Goal: Task Accomplishment & Management: Use online tool/utility

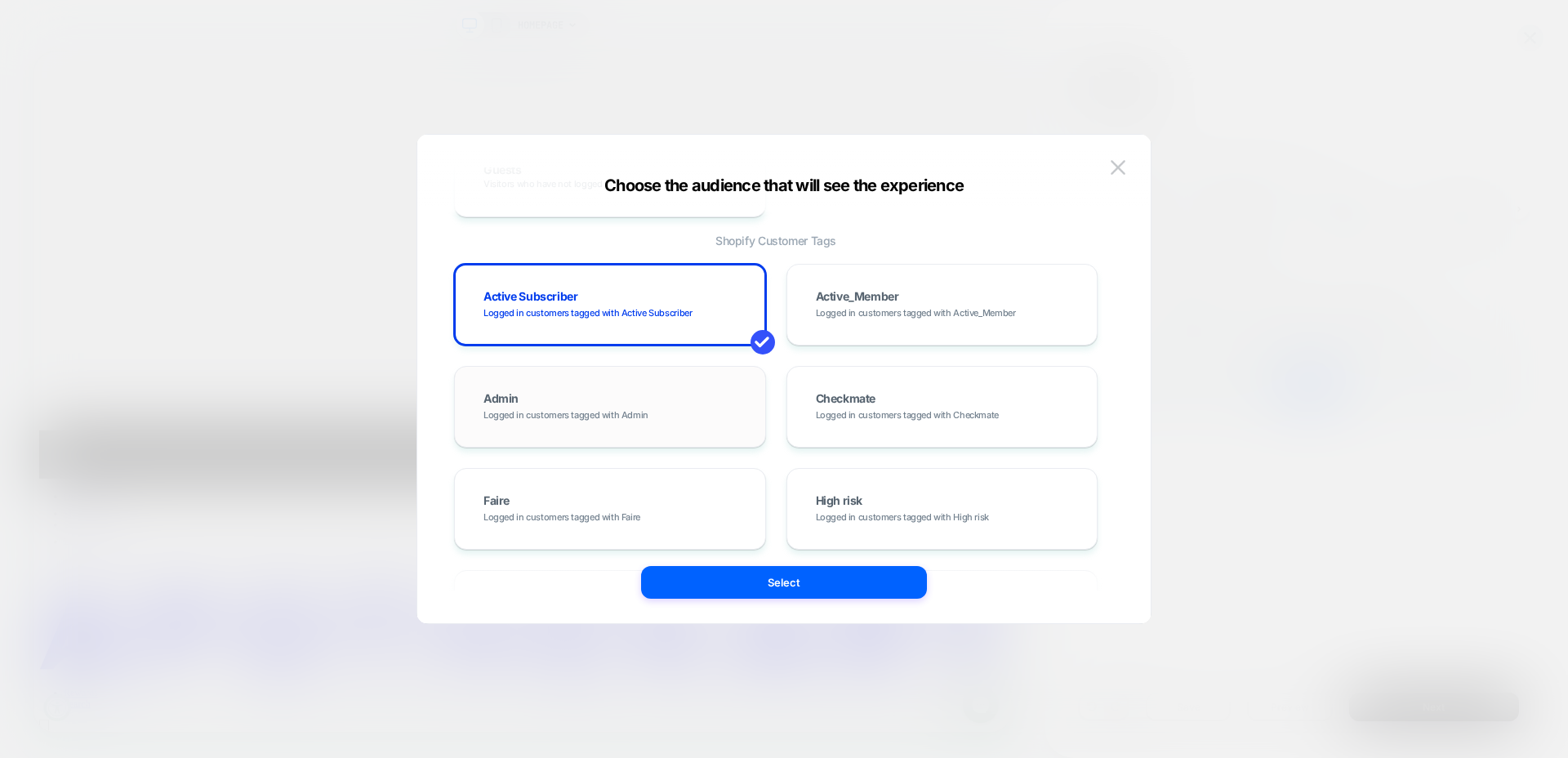
click at [699, 401] on div "Admin Logged in customers tagged with Admin" at bounding box center [610, 406] width 278 height 47
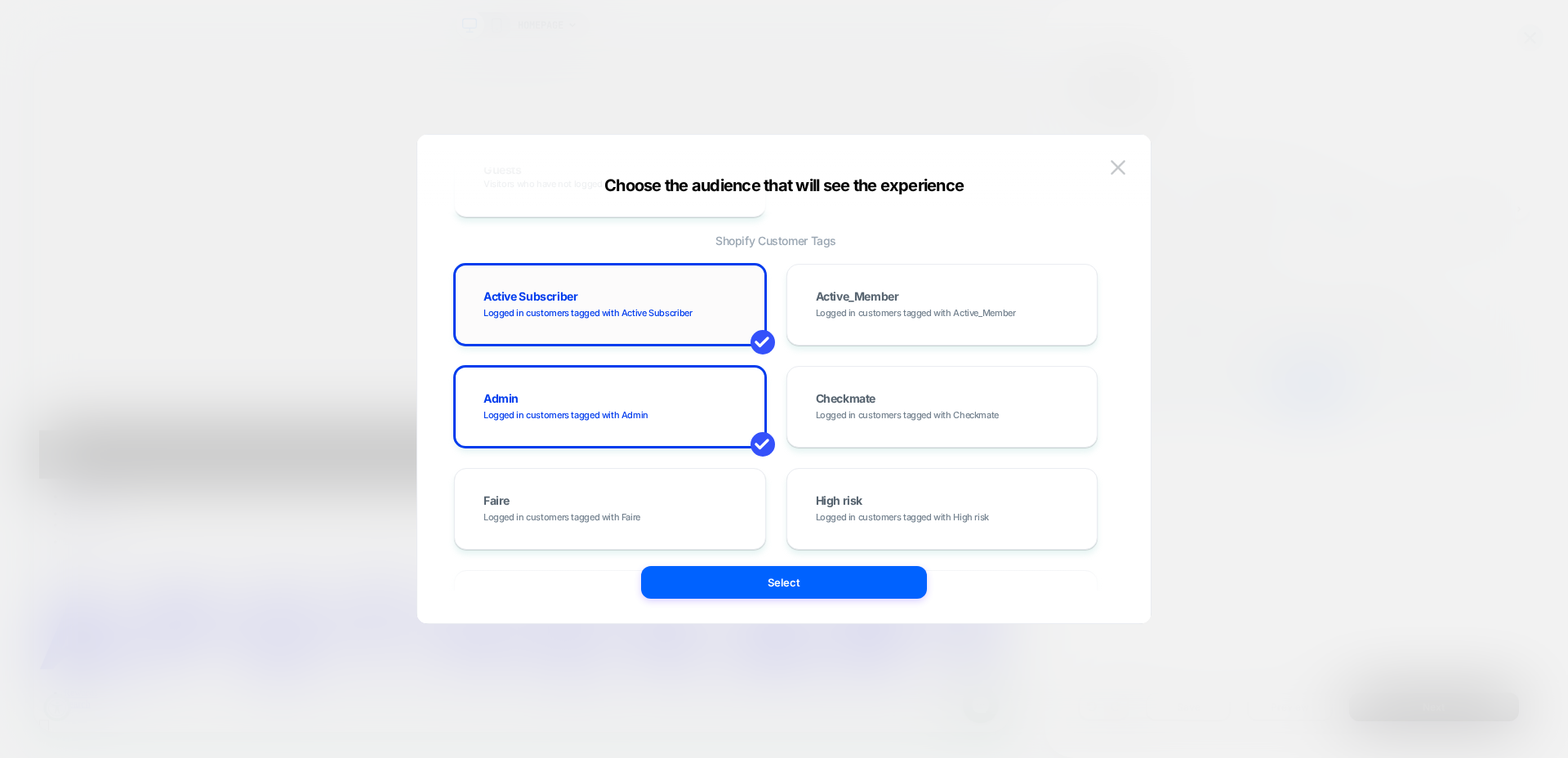
click at [697, 301] on div "Active Subscriber Logged in customers tagged with Active Subscriber" at bounding box center [610, 304] width 278 height 47
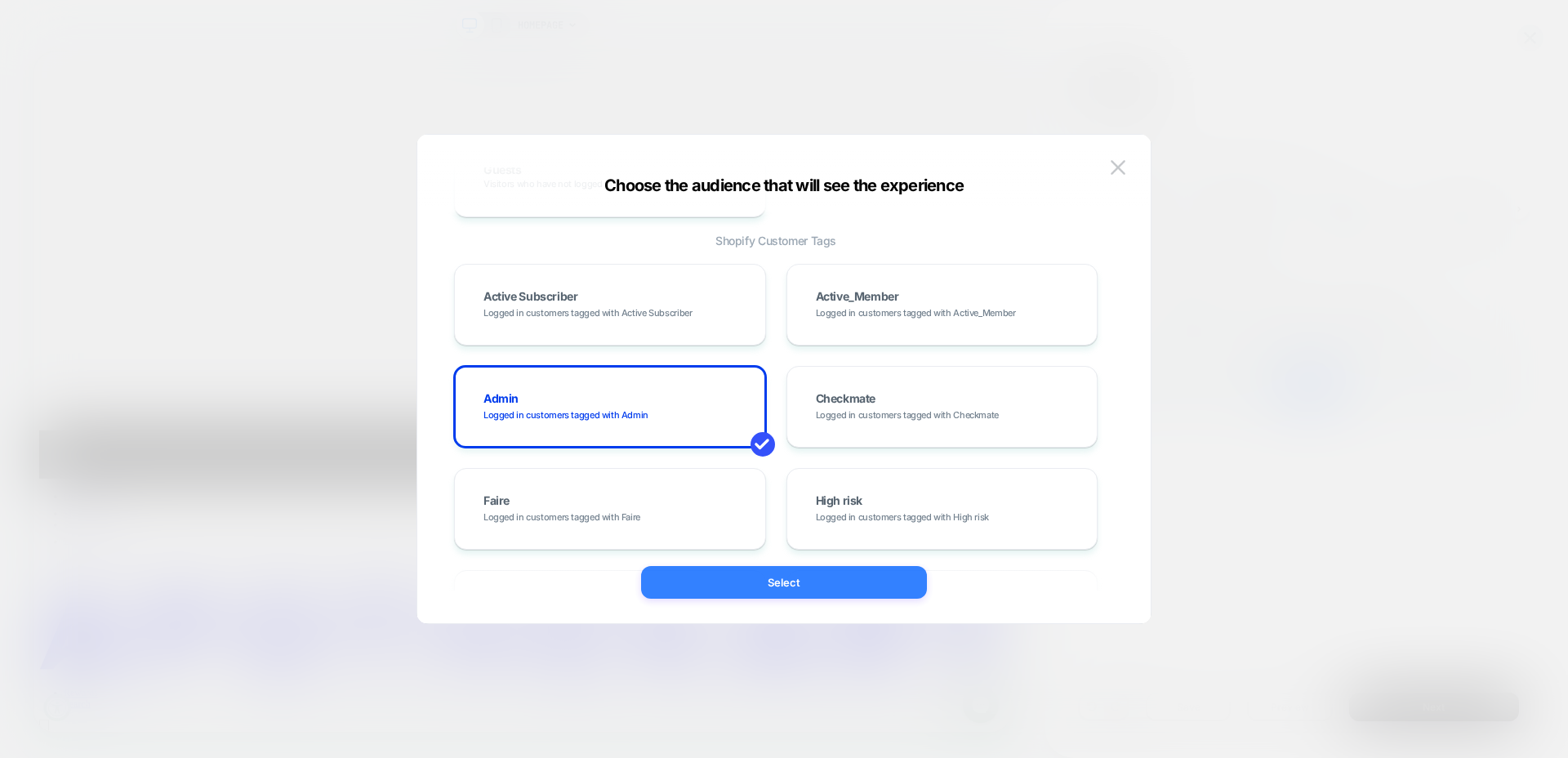
click at [787, 586] on button "Select" at bounding box center [784, 583] width 286 height 33
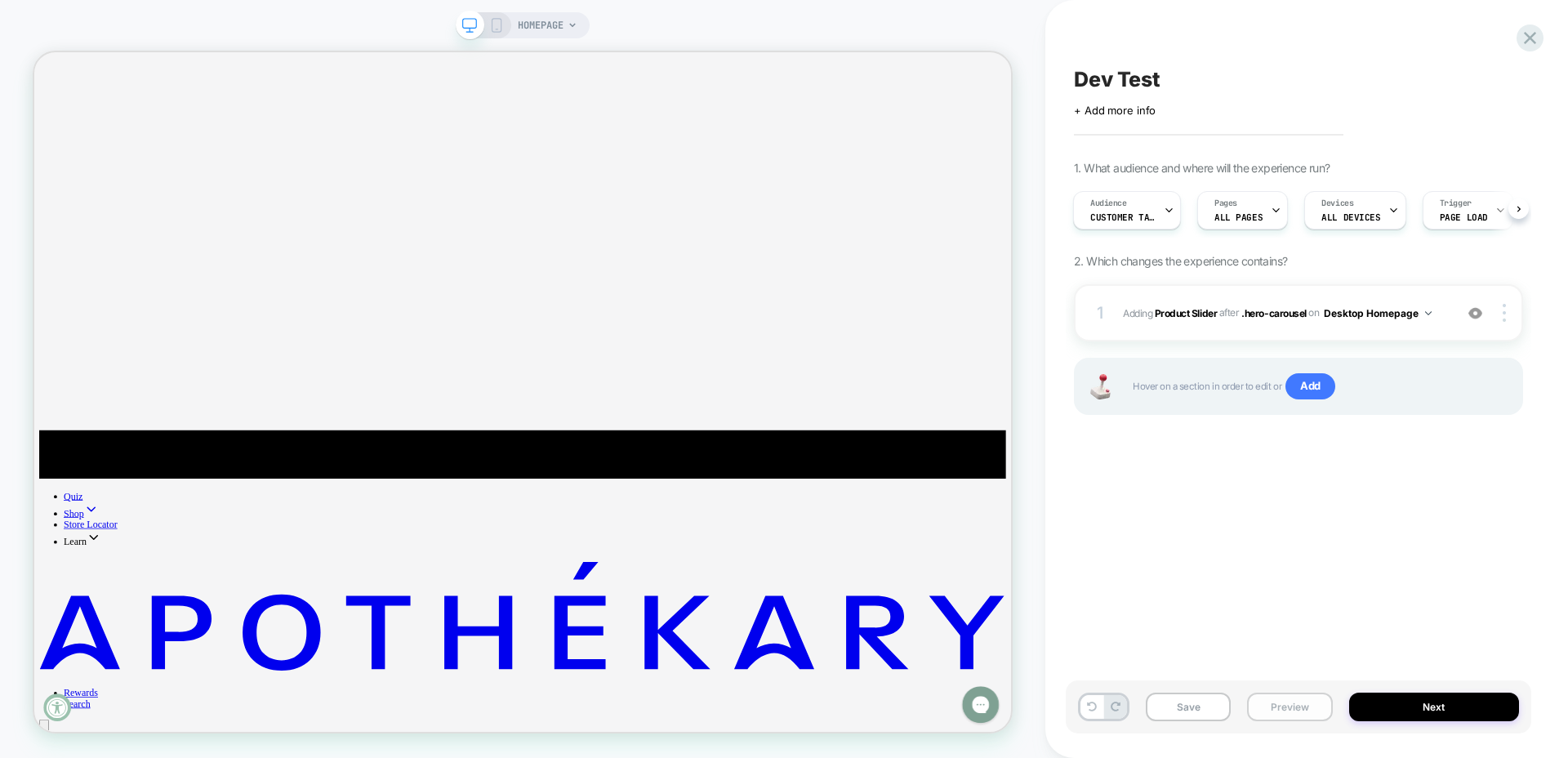
click at [1296, 709] on button "Preview" at bounding box center [1289, 706] width 85 height 28
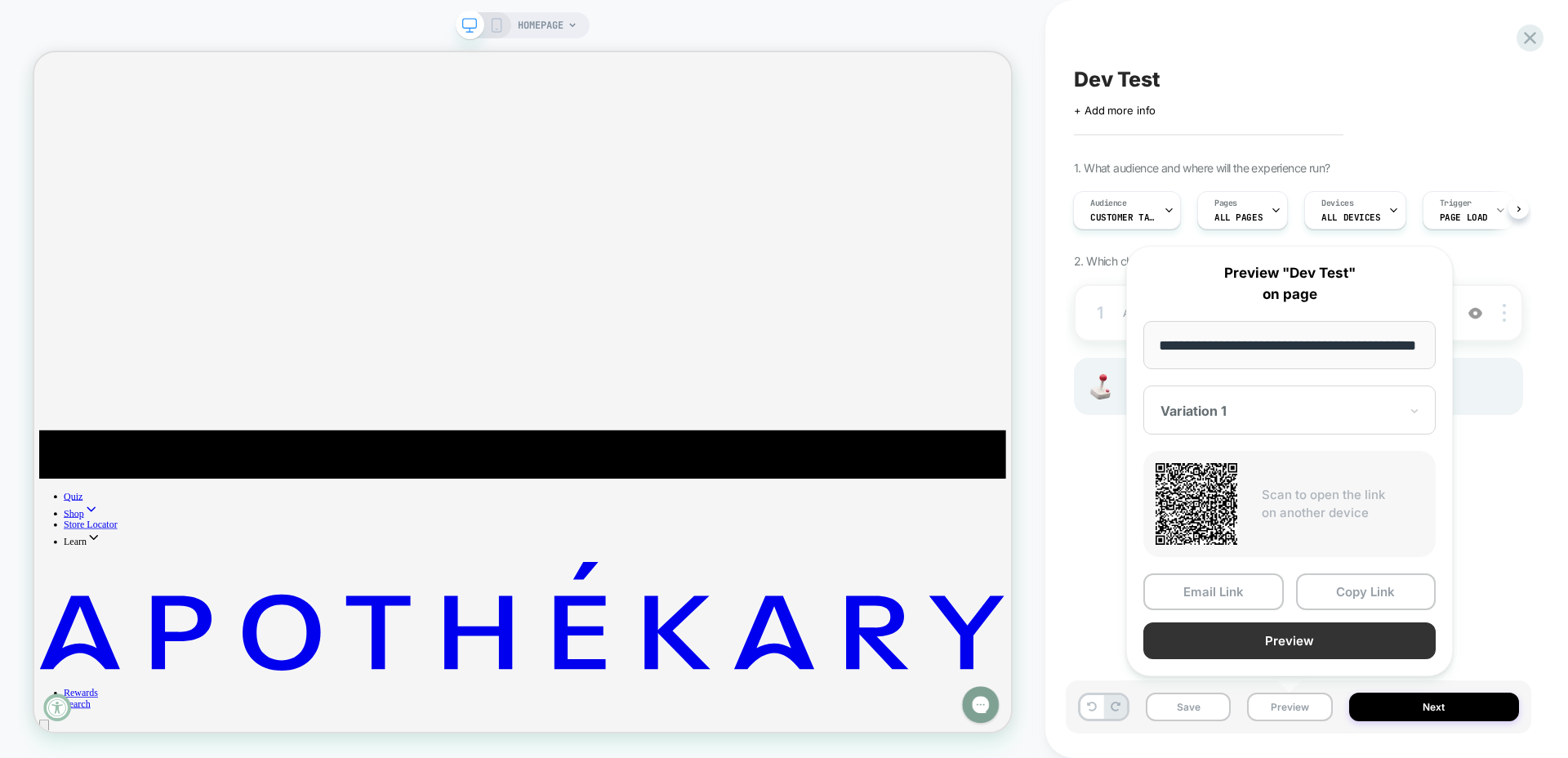
click at [1279, 651] on button "Preview" at bounding box center [1289, 640] width 293 height 37
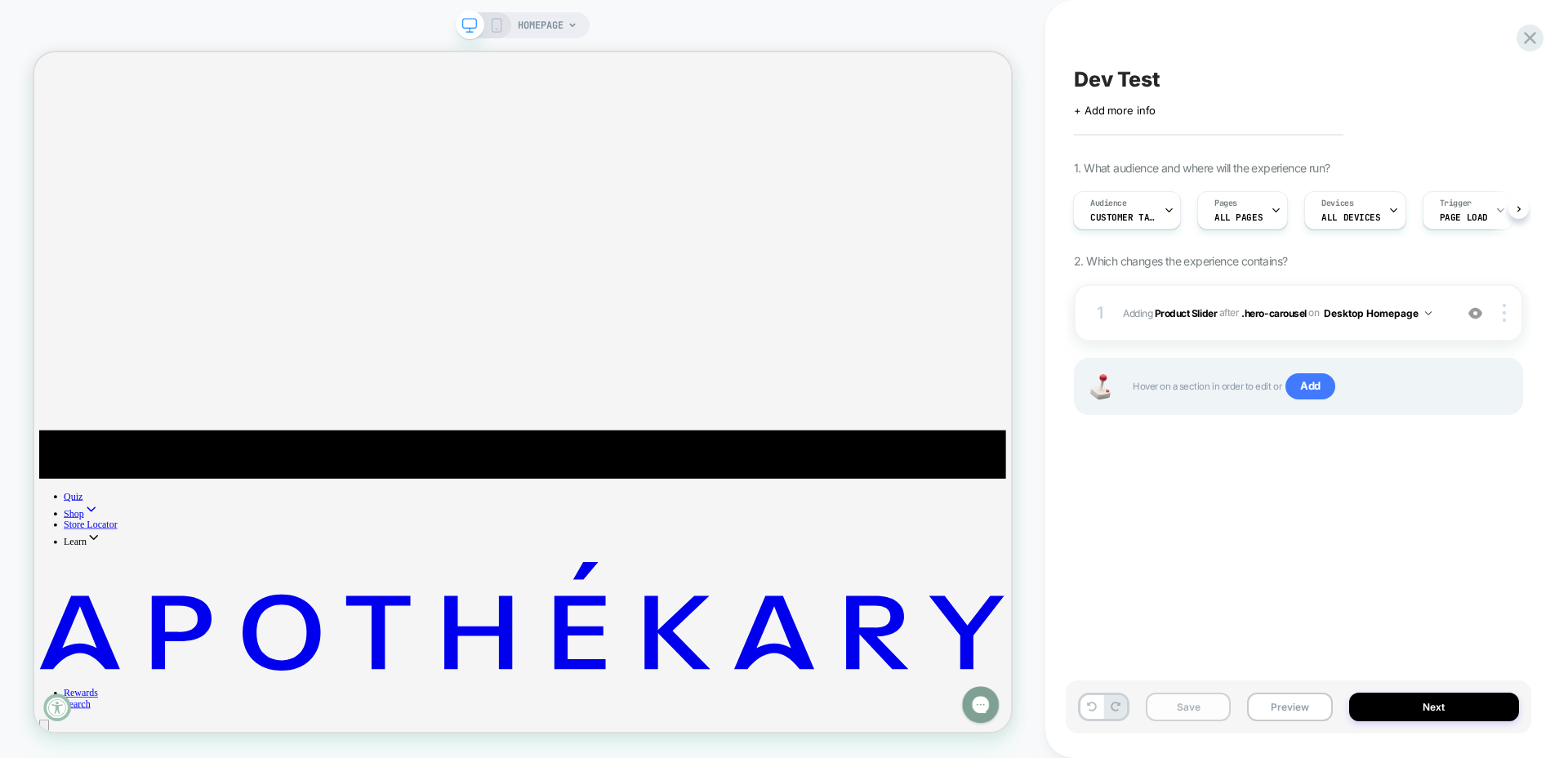
click at [1191, 711] on button "Save" at bounding box center [1188, 706] width 85 height 28
click at [1533, 44] on icon at bounding box center [1530, 38] width 22 height 22
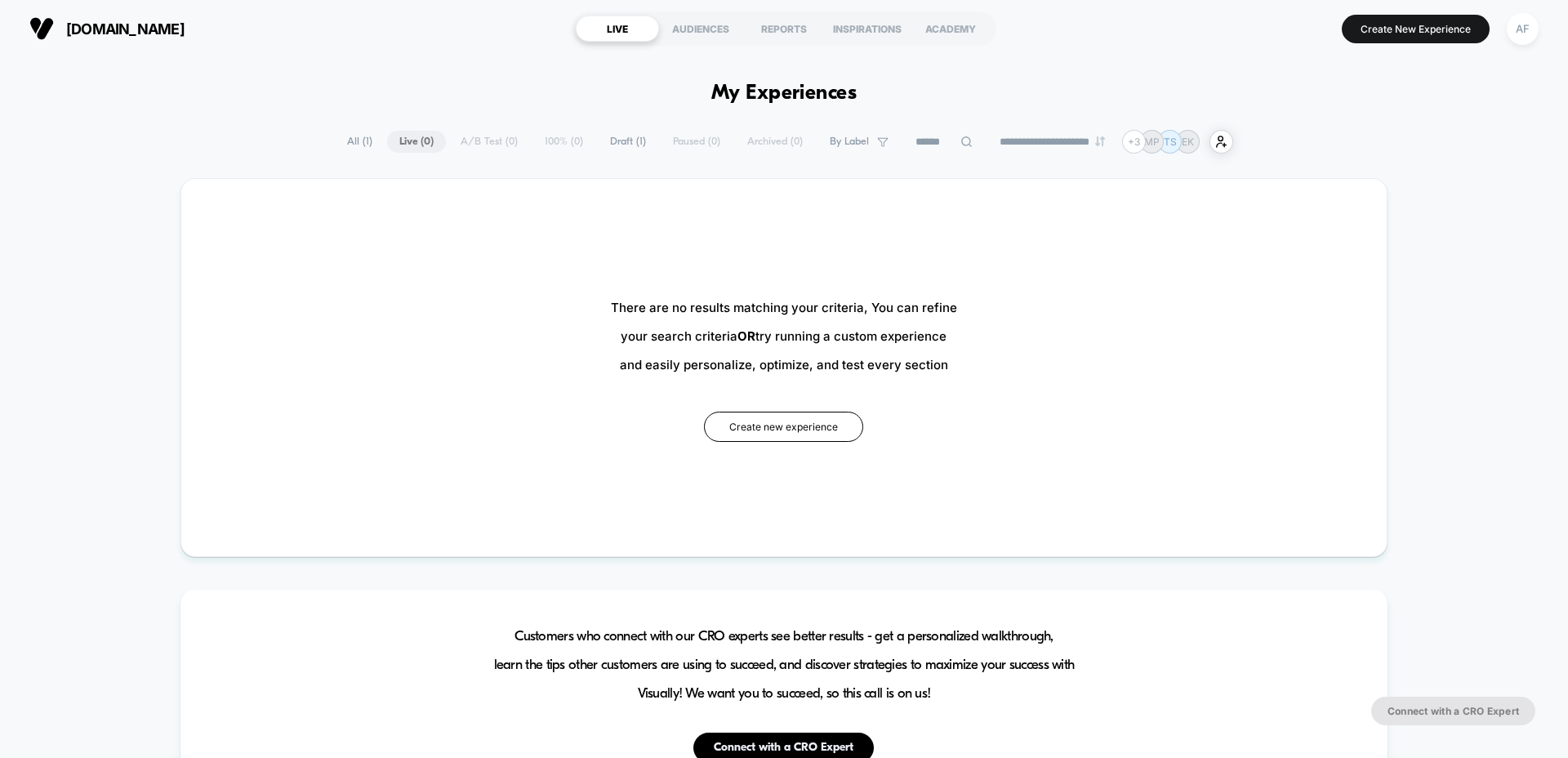
click at [359, 143] on span "All ( 1 )" at bounding box center [360, 142] width 50 height 22
click at [349, 138] on span "All ( 1 )" at bounding box center [360, 142] width 50 height 22
click at [610, 143] on span "Draft ( 1 )" at bounding box center [628, 142] width 60 height 22
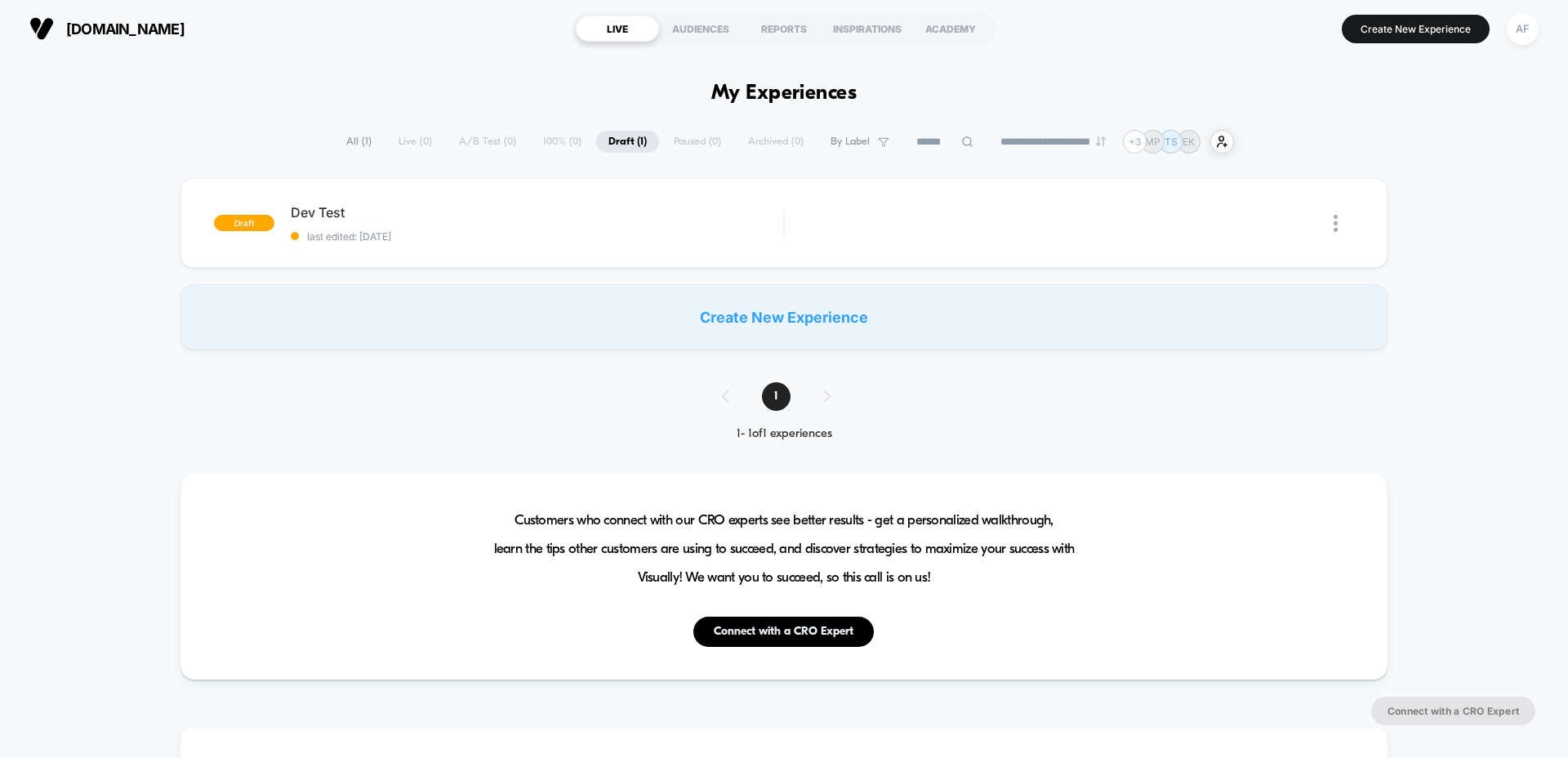
click at [344, 144] on span "All ( 1 )" at bounding box center [359, 142] width 50 height 22
click at [1181, 149] on div "TS" at bounding box center [1170, 142] width 24 height 24
click at [1159, 148] on p "MP" at bounding box center [1151, 142] width 15 height 12
click at [1145, 145] on div "+ 3" at bounding box center [1134, 142] width 24 height 24
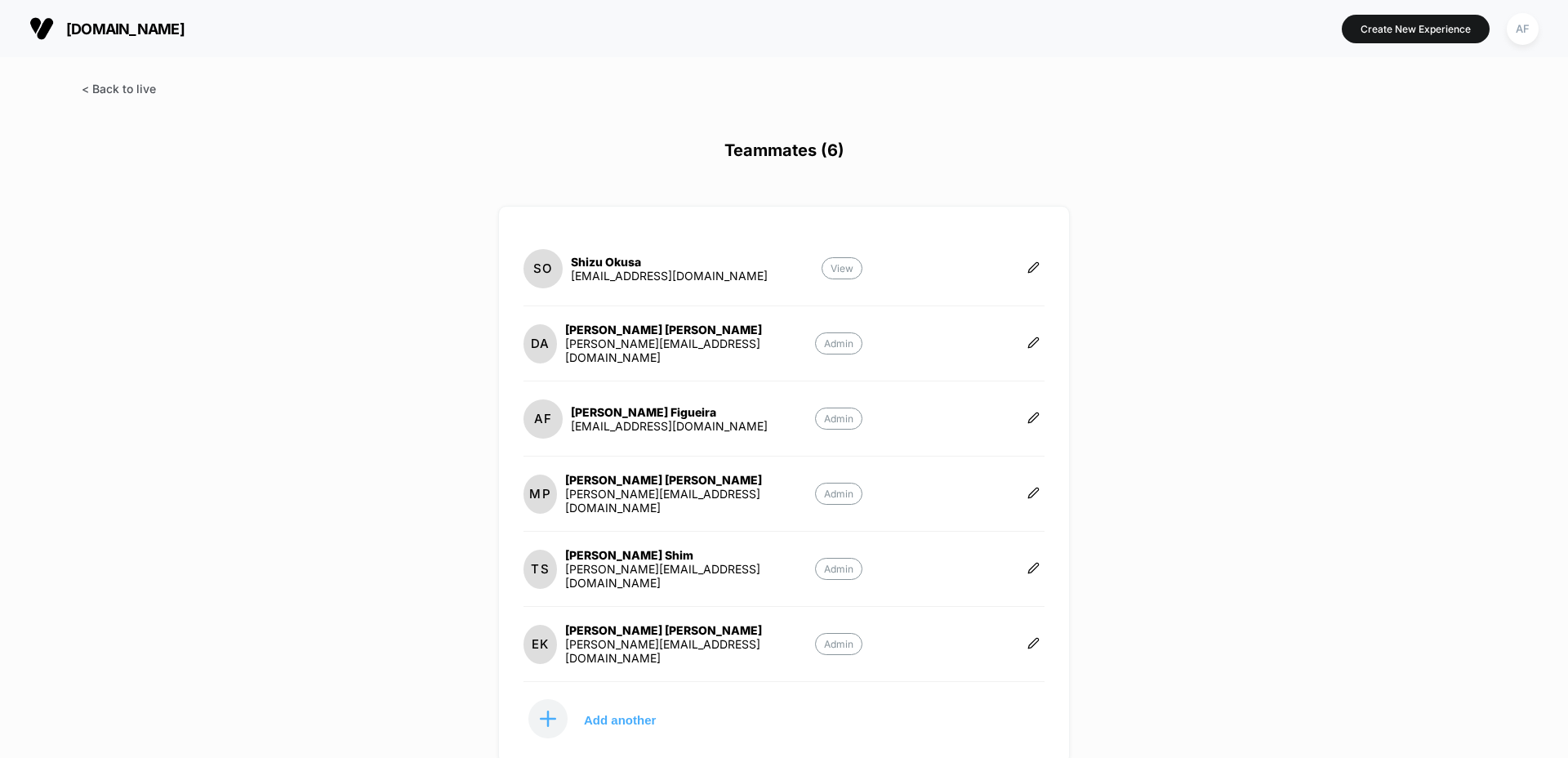
click at [136, 91] on span at bounding box center [118, 88] width 75 height 14
